Goal: Browse casually

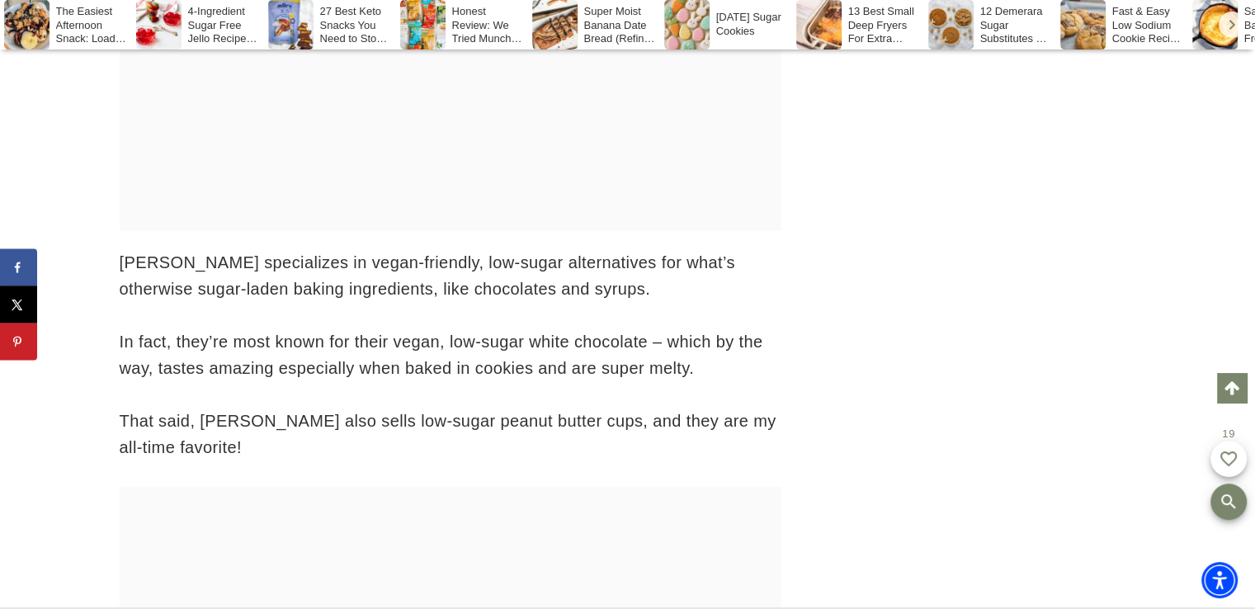
scroll to position [10690, 0]
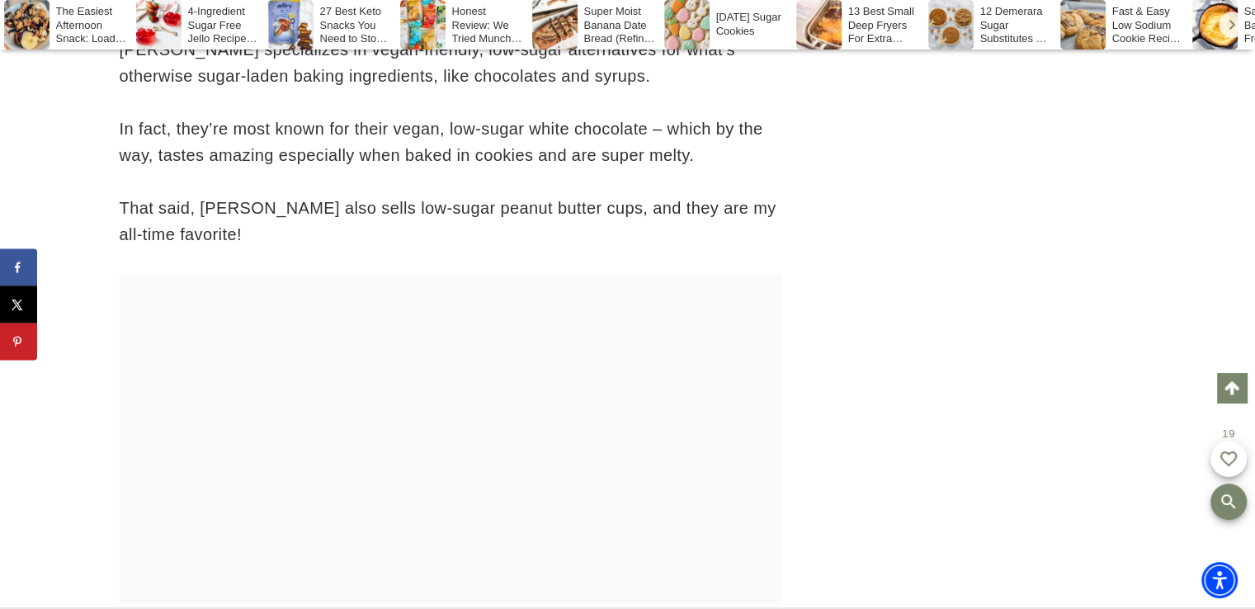
drag, startPoint x: 1260, startPoint y: 20, endPoint x: 1251, endPoint y: 260, distance: 240.2
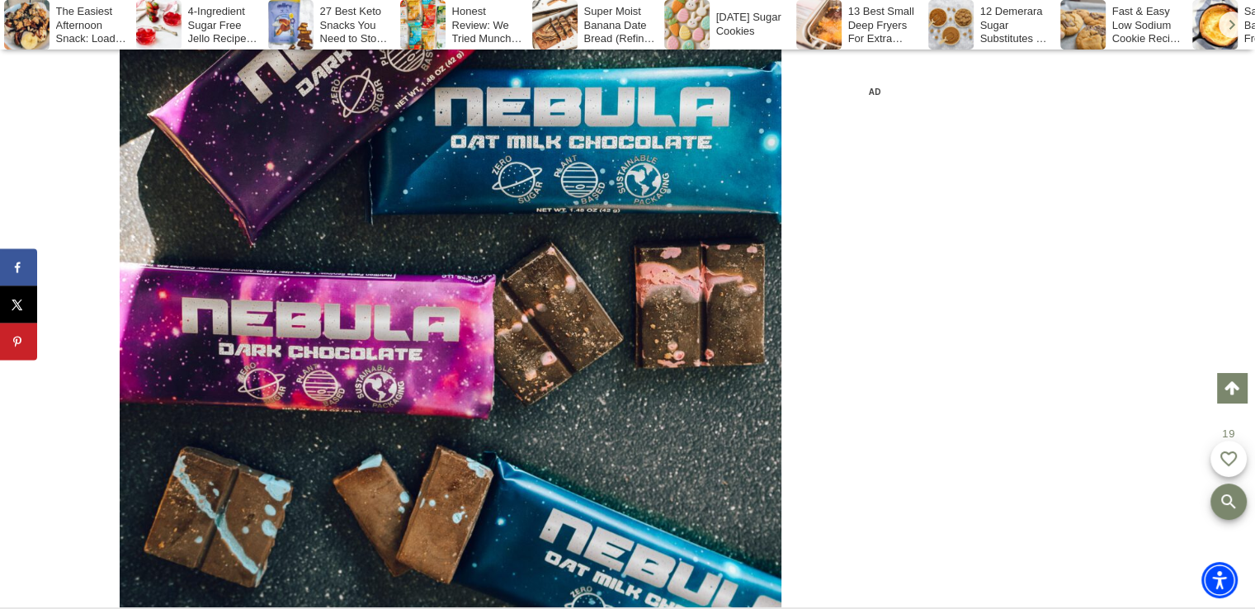
scroll to position [6370, 0]
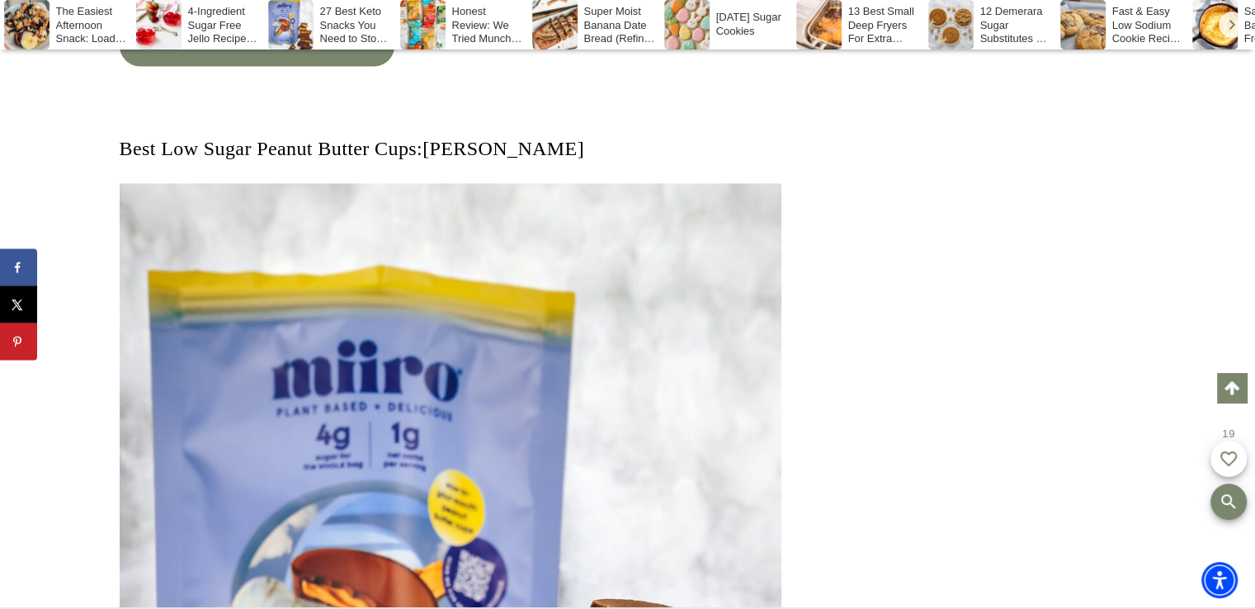
scroll to position [8655, 0]
